Goal: Find specific page/section: Find specific page/section

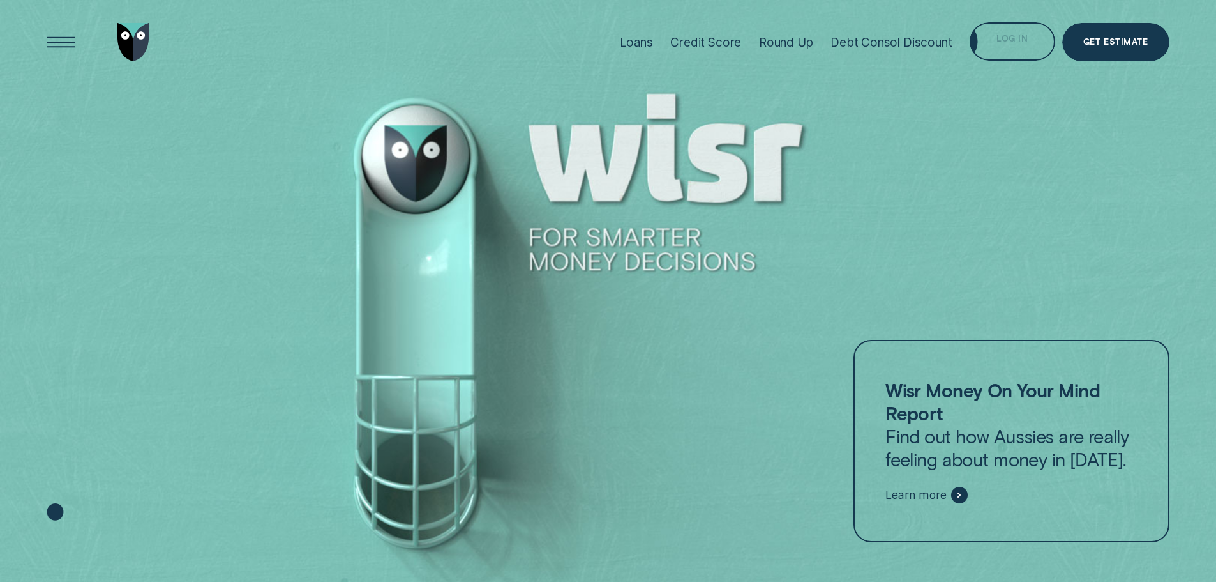
drag, startPoint x: 1029, startPoint y: 34, endPoint x: 1003, endPoint y: 62, distance: 38.0
click at [1029, 34] on div "Log in" at bounding box center [1012, 41] width 85 height 38
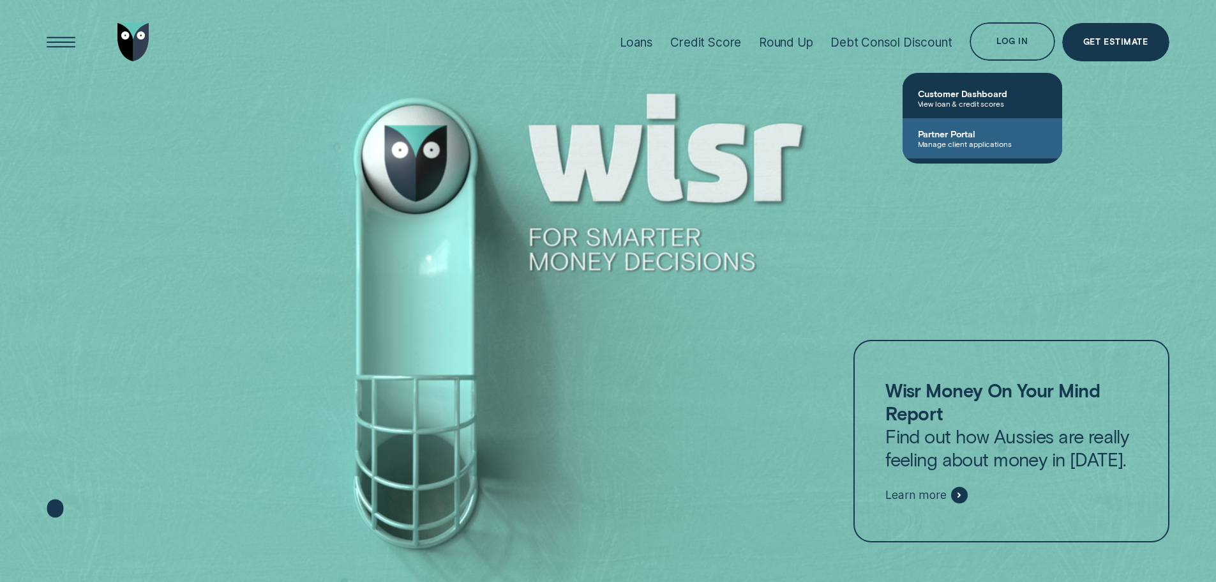
click at [963, 144] on span "Manage client applications" at bounding box center [982, 143] width 129 height 9
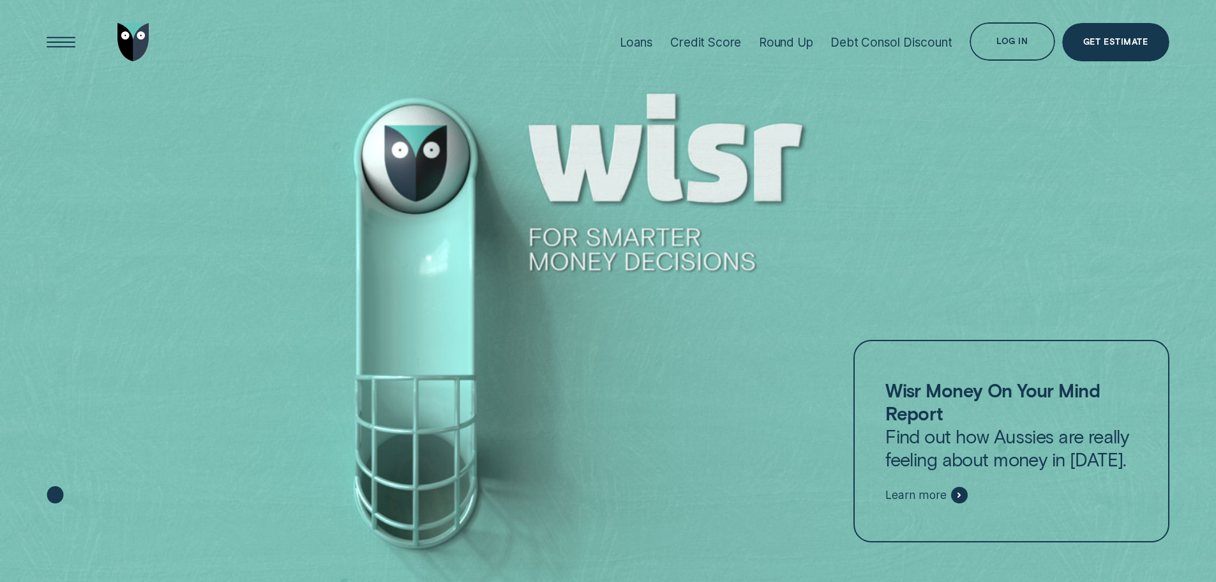
click at [1000, 40] on div "Log in" at bounding box center [1012, 44] width 31 height 8
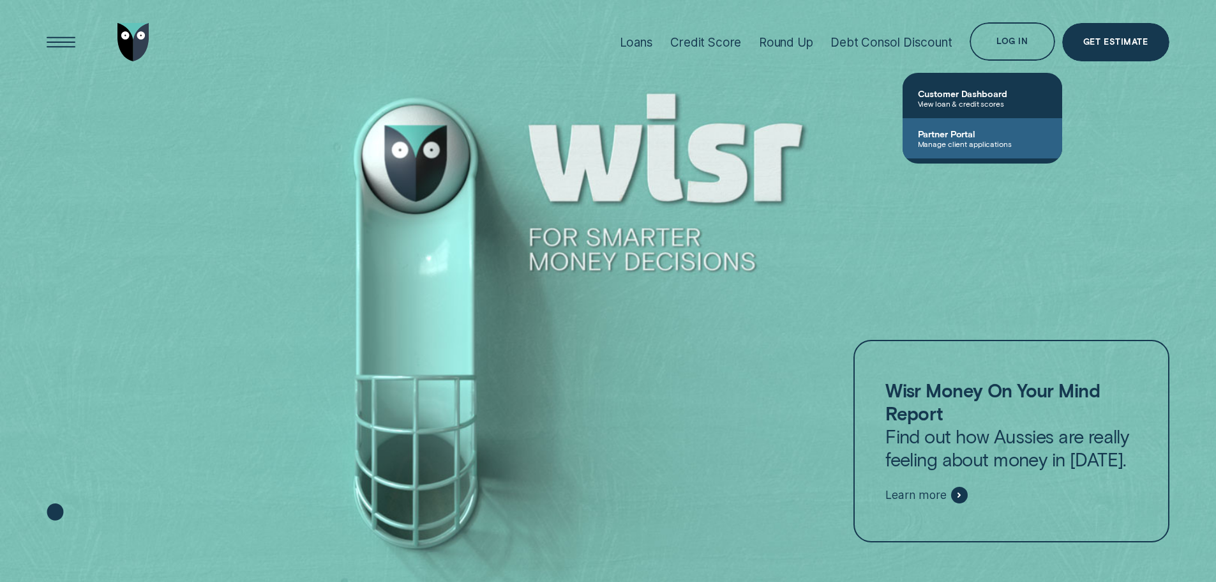
click at [970, 140] on span "Manage client applications" at bounding box center [982, 143] width 129 height 9
